Goal: Transaction & Acquisition: Purchase product/service

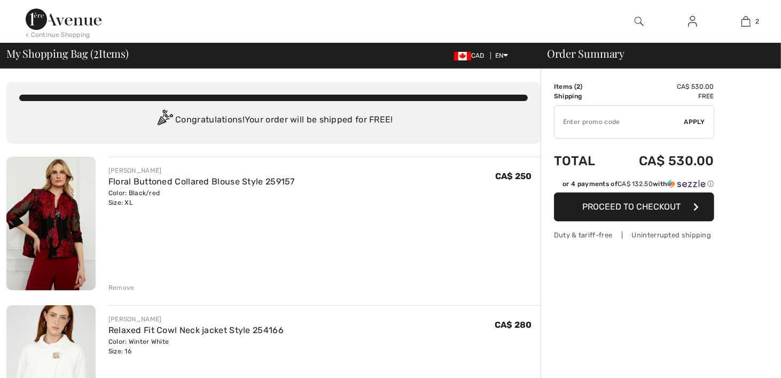
scroll to position [160, 0]
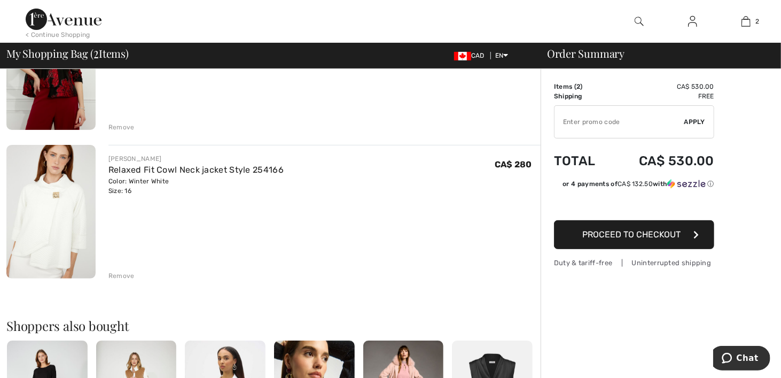
click at [47, 196] on img at bounding box center [50, 212] width 89 height 134
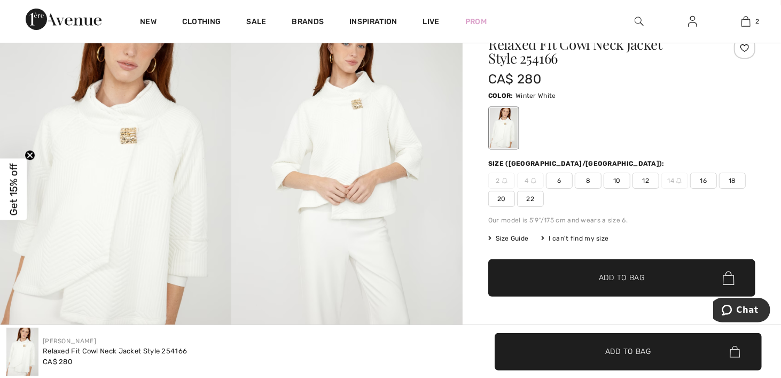
click at [121, 174] on img at bounding box center [115, 178] width 231 height 347
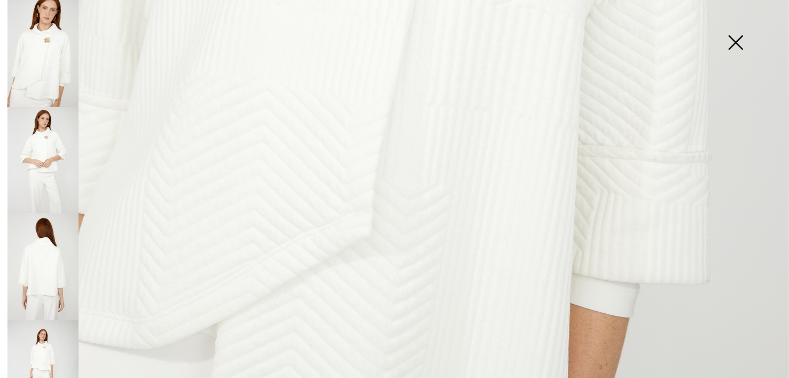
scroll to position [695, 0]
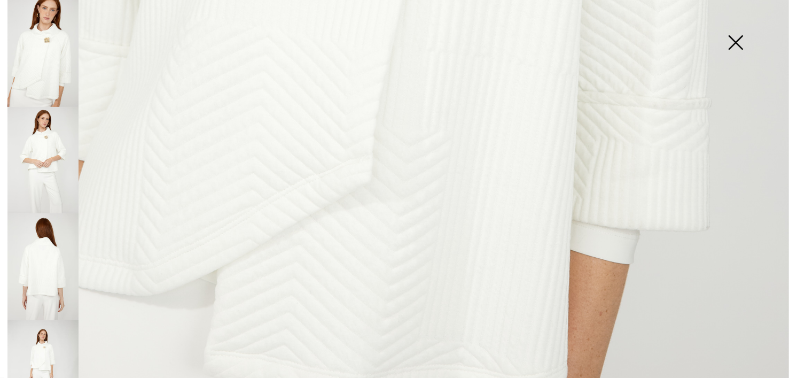
click at [56, 273] on img at bounding box center [42, 266] width 71 height 107
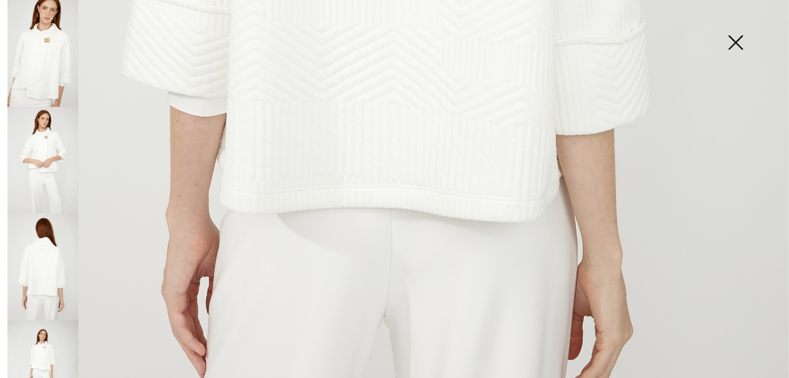
click at [45, 88] on img at bounding box center [42, 53] width 71 height 107
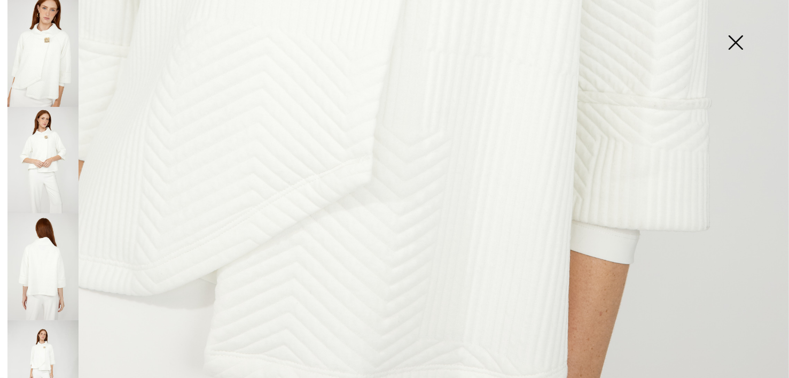
click at [51, 61] on img at bounding box center [42, 53] width 71 height 107
click at [44, 87] on img at bounding box center [42, 53] width 71 height 107
click at [47, 165] on img at bounding box center [42, 160] width 71 height 107
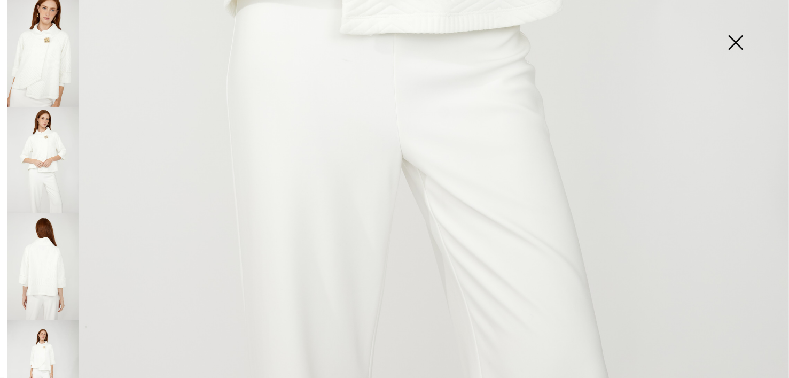
click at [742, 44] on img at bounding box center [735, 43] width 53 height 55
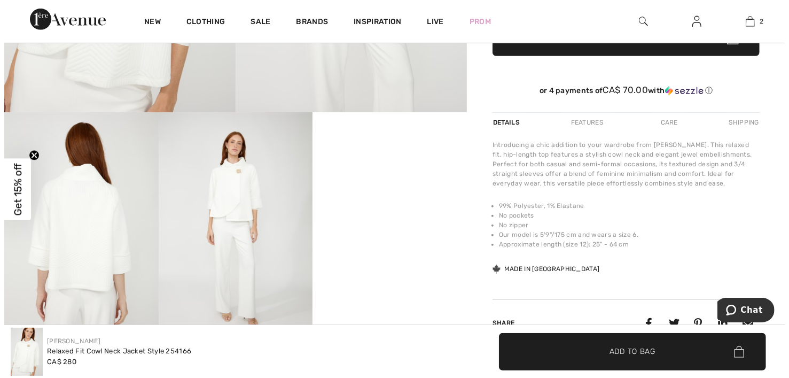
scroll to position [0, 0]
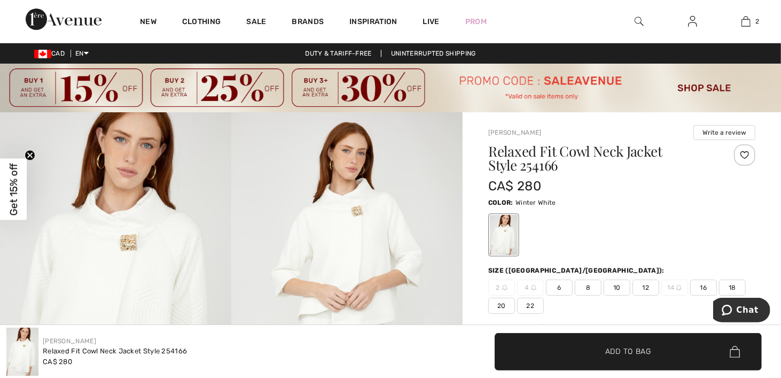
click at [6, 193] on span "Get 15% off" at bounding box center [13, 188] width 27 height 61
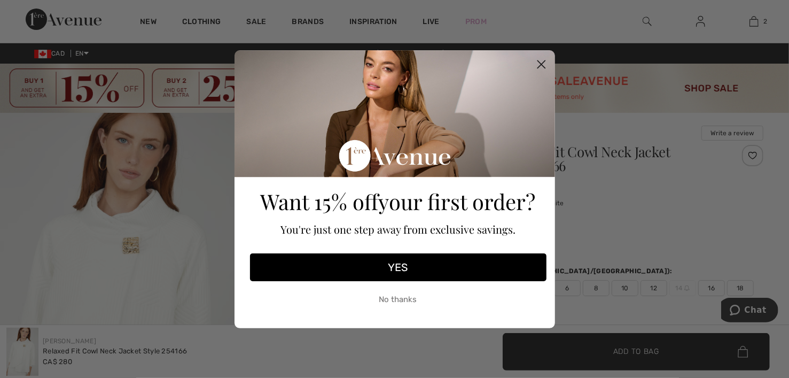
click at [406, 260] on button "YES" at bounding box center [398, 267] width 297 height 28
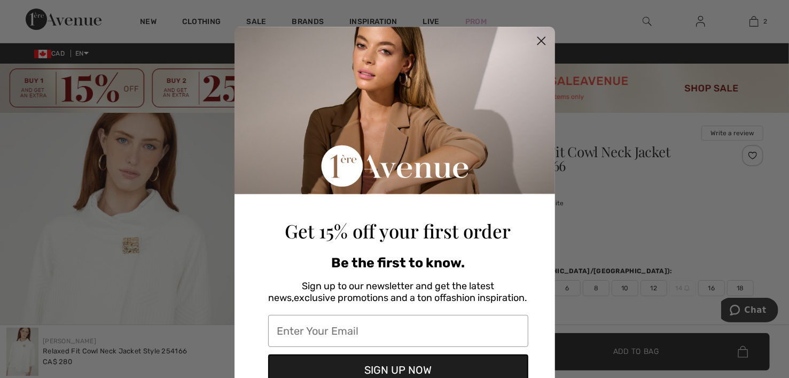
click at [540, 35] on circle "Close dialog" at bounding box center [541, 41] width 18 height 18
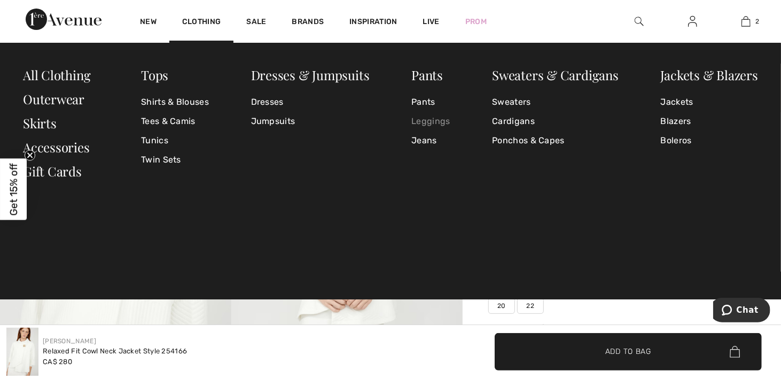
click at [440, 122] on link "Leggings" at bounding box center [430, 121] width 38 height 19
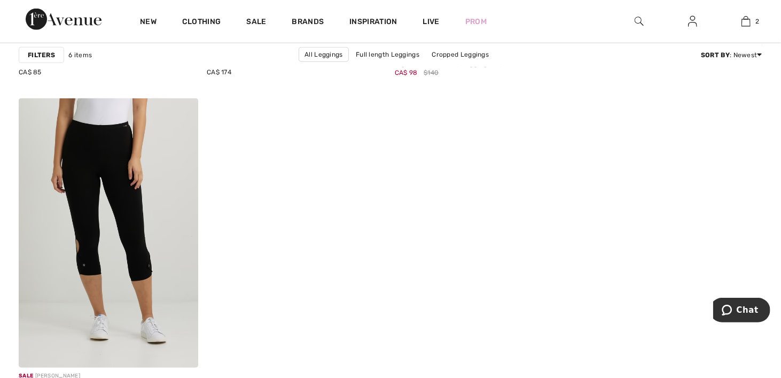
scroll to position [962, 0]
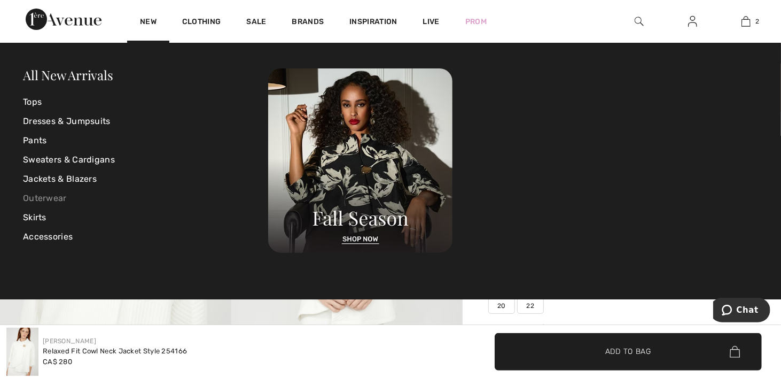
click at [53, 199] on link "Outerwear" at bounding box center [145, 198] width 245 height 19
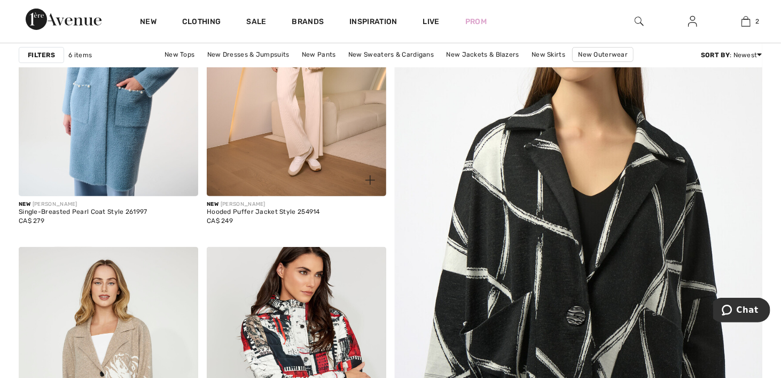
scroll to position [493, 0]
